Goal: Find specific page/section: Find specific page/section

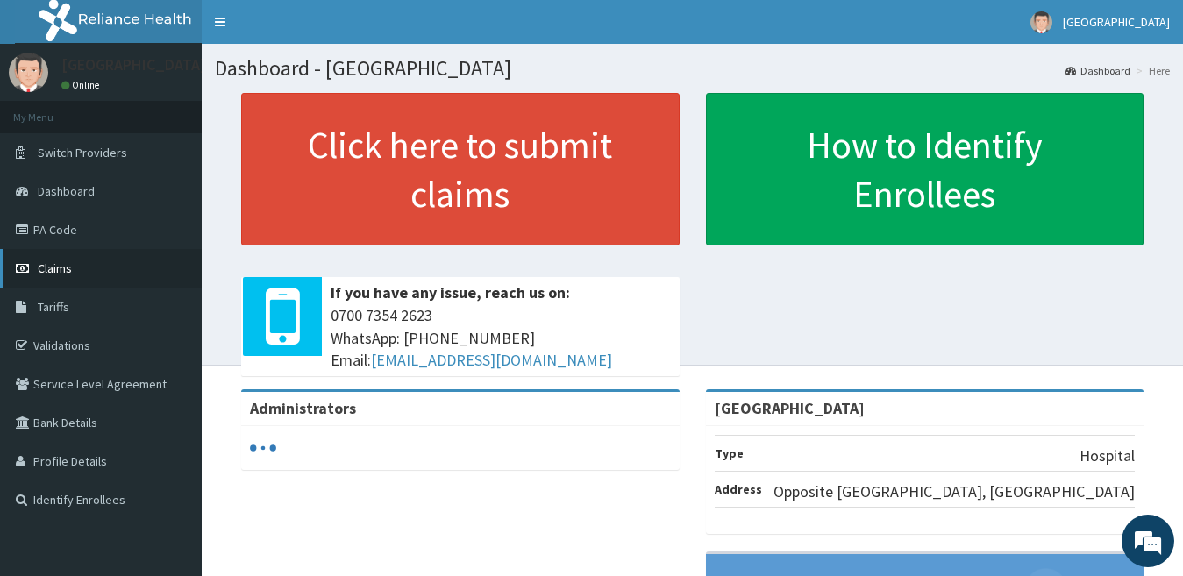
click at [96, 265] on link "Claims" at bounding box center [101, 268] width 202 height 39
click at [53, 230] on link "PA Code" at bounding box center [101, 229] width 202 height 39
click at [70, 258] on link "Claims" at bounding box center [101, 268] width 202 height 39
